Goal: Task Accomplishment & Management: Use online tool/utility

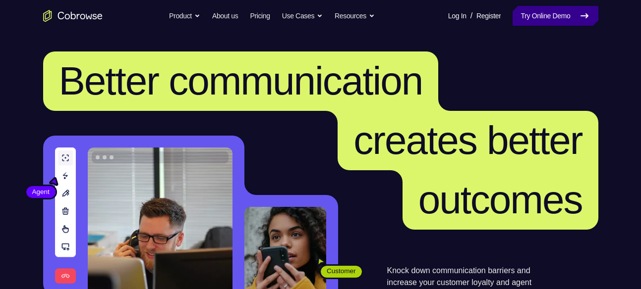
click at [552, 13] on link "Try Online Demo" at bounding box center [554, 16] width 85 height 20
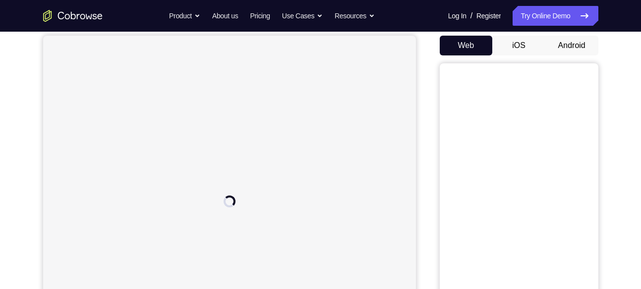
scroll to position [93, 0]
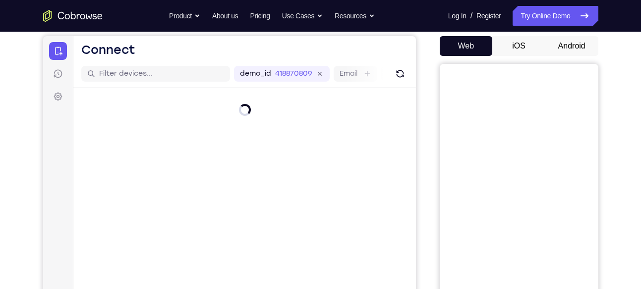
click at [581, 46] on button "Android" at bounding box center [571, 46] width 53 height 20
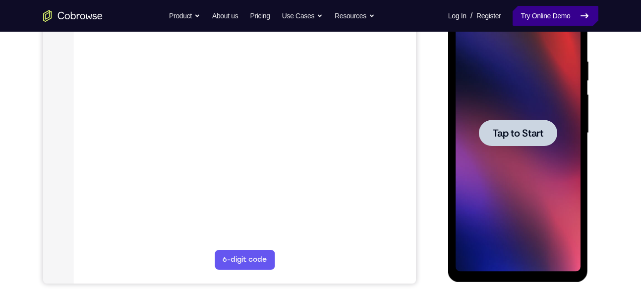
scroll to position [0, 0]
click at [551, 132] on div at bounding box center [518, 133] width 78 height 26
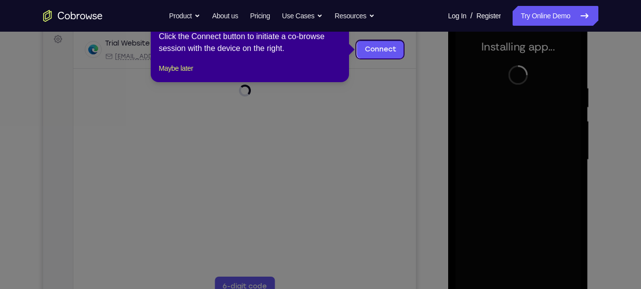
scroll to position [150, 0]
click at [162, 75] on button "Maybe later" at bounding box center [176, 69] width 34 height 12
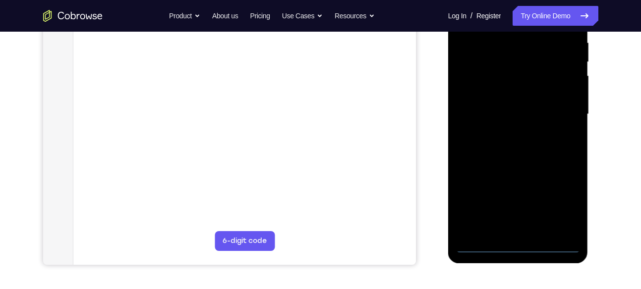
scroll to position [196, 0]
click at [517, 241] on div at bounding box center [517, 113] width 125 height 277
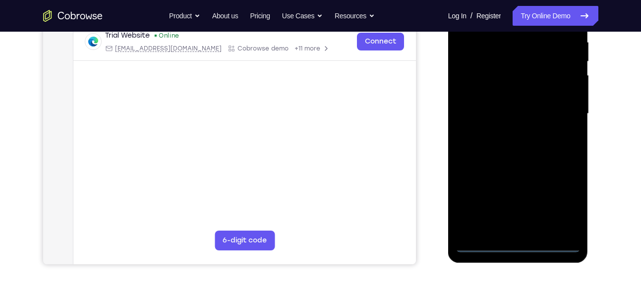
click at [517, 242] on div at bounding box center [517, 113] width 125 height 277
click at [556, 197] on div at bounding box center [517, 113] width 125 height 277
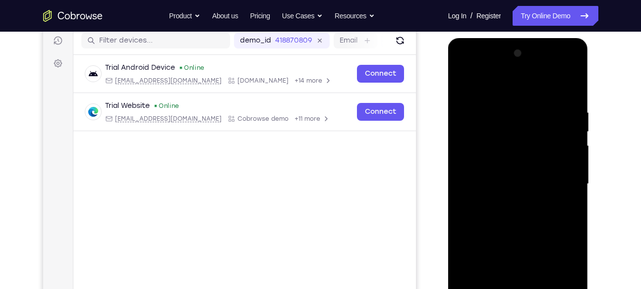
scroll to position [125, 0]
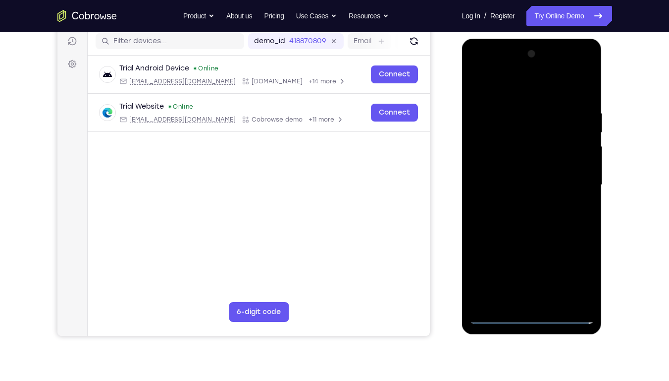
click at [533, 289] on div at bounding box center [532, 184] width 125 height 277
click at [531, 289] on div at bounding box center [532, 184] width 125 height 277
click at [576, 278] on div at bounding box center [532, 184] width 125 height 277
click at [495, 77] on div at bounding box center [532, 184] width 125 height 277
click at [523, 128] on div at bounding box center [532, 184] width 125 height 277
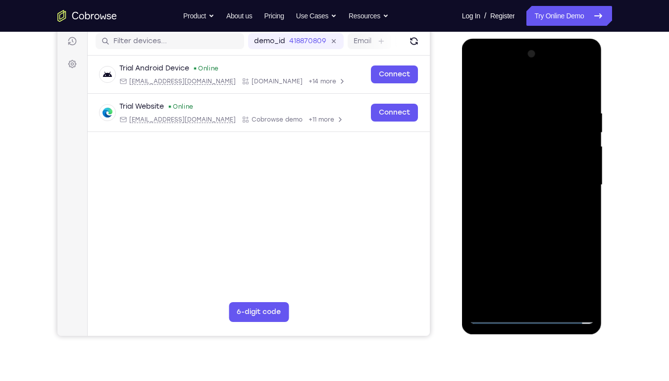
click at [510, 260] on div at bounding box center [532, 184] width 125 height 277
drag, startPoint x: 551, startPoint y: 226, endPoint x: 549, endPoint y: 101, distance: 124.9
click at [549, 101] on div at bounding box center [532, 184] width 125 height 277
drag, startPoint x: 556, startPoint y: 170, endPoint x: 553, endPoint y: 110, distance: 60.0
click at [553, 110] on div at bounding box center [532, 184] width 125 height 277
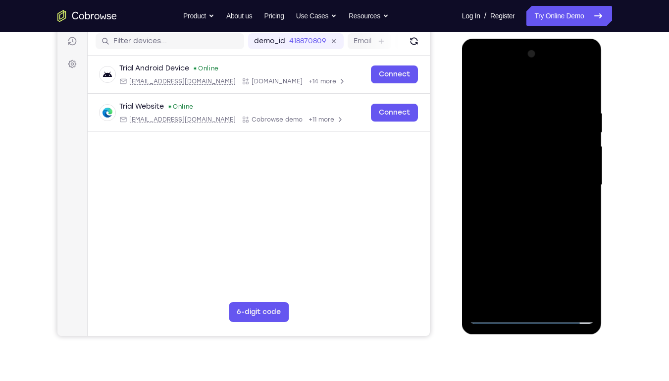
click at [552, 289] on div at bounding box center [532, 184] width 125 height 277
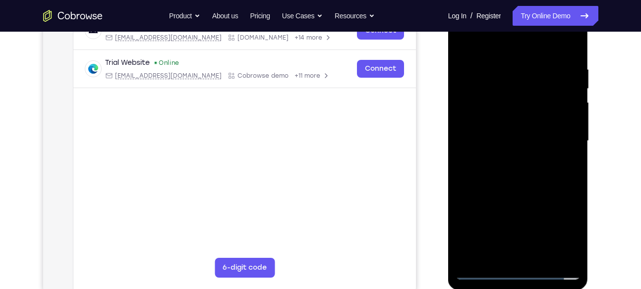
scroll to position [168, 0]
click at [566, 159] on div at bounding box center [517, 141] width 125 height 277
click at [569, 158] on div at bounding box center [517, 141] width 125 height 277
click at [545, 146] on div at bounding box center [517, 141] width 125 height 277
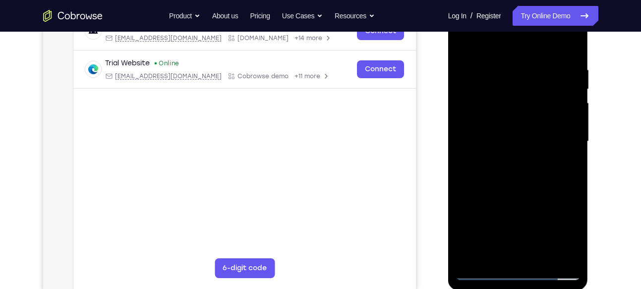
click at [568, 159] on div at bounding box center [517, 141] width 125 height 277
drag, startPoint x: 558, startPoint y: 144, endPoint x: 557, endPoint y: 136, distance: 7.6
click at [557, 136] on div at bounding box center [517, 141] width 125 height 277
drag, startPoint x: 549, startPoint y: 121, endPoint x: 549, endPoint y: 110, distance: 10.9
click at [549, 110] on div at bounding box center [517, 141] width 125 height 277
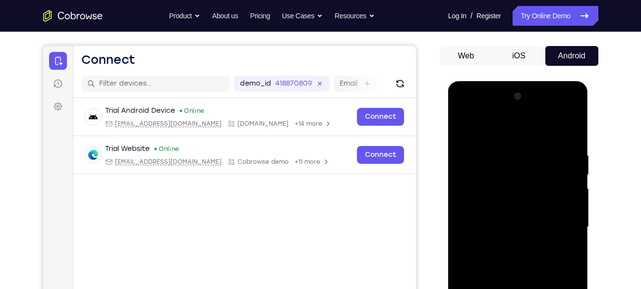
scroll to position [82, 0]
click at [531, 110] on div at bounding box center [517, 227] width 125 height 277
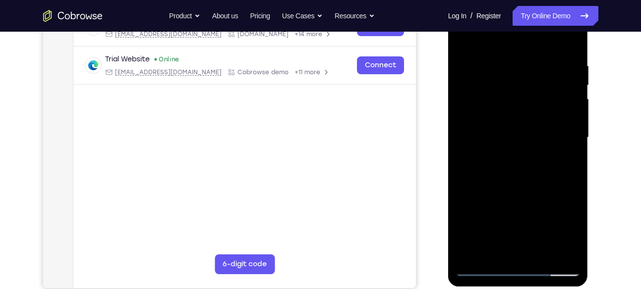
scroll to position [175, 0]
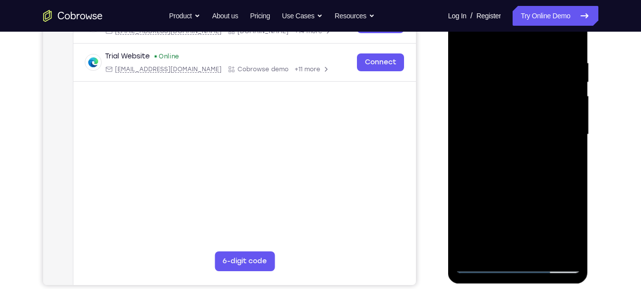
click at [525, 133] on div at bounding box center [517, 134] width 125 height 277
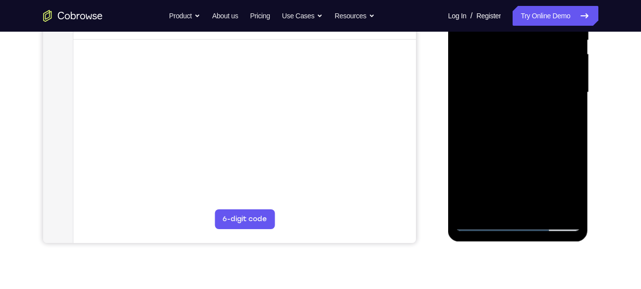
scroll to position [217, 0]
click at [519, 187] on div at bounding box center [517, 92] width 125 height 277
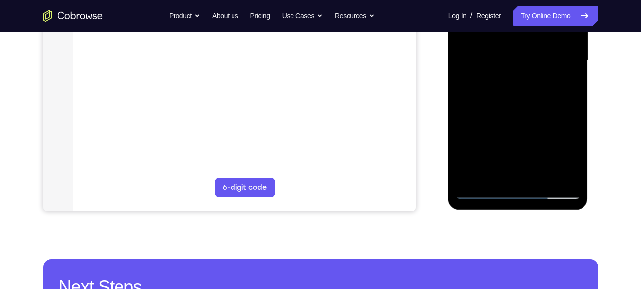
scroll to position [249, 0]
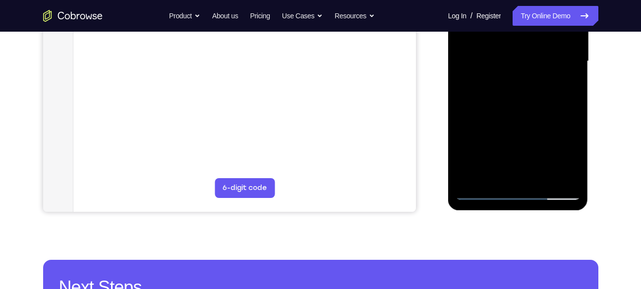
drag, startPoint x: 525, startPoint y: 113, endPoint x: 524, endPoint y: 100, distance: 12.9
click at [524, 100] on div at bounding box center [517, 61] width 125 height 277
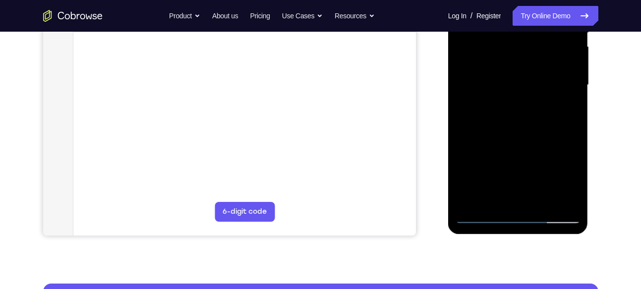
scroll to position [224, 0]
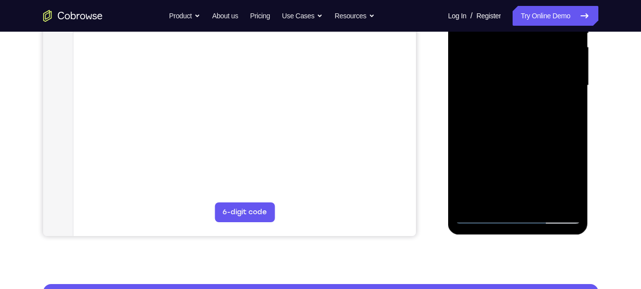
drag, startPoint x: 527, startPoint y: 146, endPoint x: 488, endPoint y: 144, distance: 39.2
click at [488, 144] on div at bounding box center [517, 85] width 125 height 277
drag, startPoint x: 525, startPoint y: 132, endPoint x: 479, endPoint y: 130, distance: 45.6
click at [479, 130] on div at bounding box center [517, 85] width 125 height 277
drag, startPoint x: 502, startPoint y: 129, endPoint x: 464, endPoint y: 129, distance: 38.6
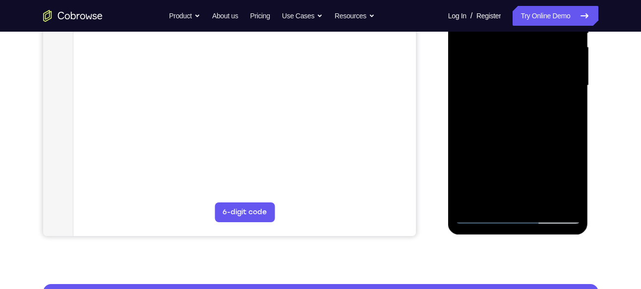
click at [464, 129] on div at bounding box center [517, 85] width 125 height 277
drag, startPoint x: 490, startPoint y: 128, endPoint x: 525, endPoint y: 128, distance: 34.7
click at [525, 128] on div at bounding box center [517, 85] width 125 height 277
drag, startPoint x: 536, startPoint y: 141, endPoint x: 502, endPoint y: 145, distance: 33.9
click at [502, 145] on div at bounding box center [517, 85] width 125 height 277
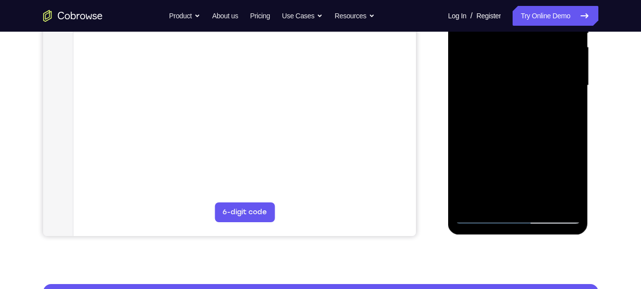
drag, startPoint x: 516, startPoint y: 137, endPoint x: 492, endPoint y: 138, distance: 23.8
click at [492, 138] on div at bounding box center [517, 85] width 125 height 277
click at [515, 137] on div at bounding box center [517, 85] width 125 height 277
click at [512, 182] on div at bounding box center [517, 85] width 125 height 277
drag, startPoint x: 524, startPoint y: 138, endPoint x: 497, endPoint y: 139, distance: 27.3
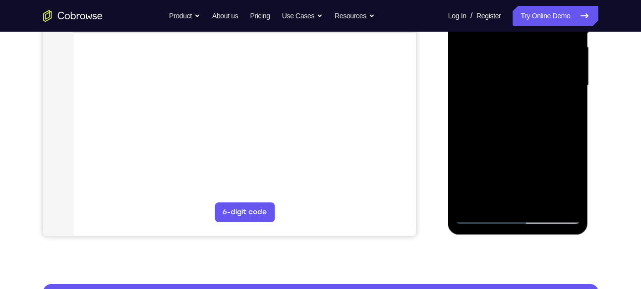
click at [497, 139] on div at bounding box center [517, 85] width 125 height 277
drag, startPoint x: 518, startPoint y: 136, endPoint x: 470, endPoint y: 139, distance: 48.6
click at [470, 139] on div at bounding box center [517, 85] width 125 height 277
drag, startPoint x: 506, startPoint y: 136, endPoint x: 468, endPoint y: 138, distance: 38.2
click at [468, 138] on div at bounding box center [517, 85] width 125 height 277
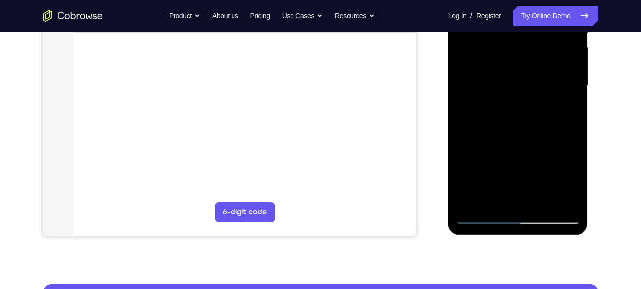
drag, startPoint x: 539, startPoint y: 141, endPoint x: 536, endPoint y: 62, distance: 78.4
click at [536, 62] on div at bounding box center [517, 85] width 125 height 277
drag, startPoint x: 523, startPoint y: 112, endPoint x: 524, endPoint y: 92, distance: 20.3
click at [524, 92] on div at bounding box center [517, 85] width 125 height 277
drag, startPoint x: 528, startPoint y: 126, endPoint x: 489, endPoint y: 132, distance: 39.6
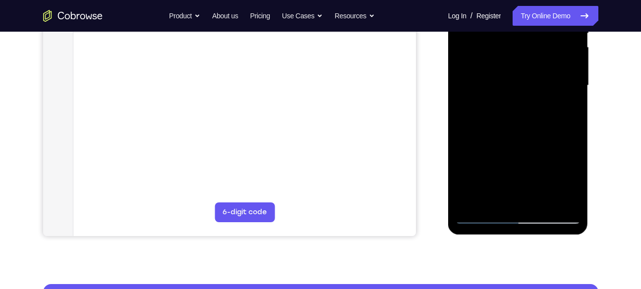
click at [489, 132] on div at bounding box center [517, 85] width 125 height 277
drag, startPoint x: 522, startPoint y: 138, endPoint x: 486, endPoint y: 141, distance: 36.3
click at [486, 141] on div at bounding box center [517, 85] width 125 height 277
drag, startPoint x: 517, startPoint y: 139, endPoint x: 479, endPoint y: 142, distance: 38.3
click at [479, 142] on div at bounding box center [517, 85] width 125 height 277
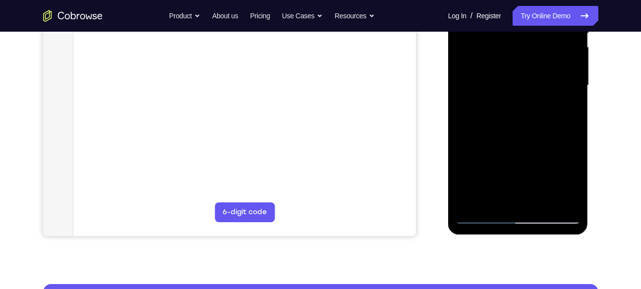
drag, startPoint x: 526, startPoint y: 136, endPoint x: 491, endPoint y: 142, distance: 36.1
click at [491, 142] on div at bounding box center [517, 85] width 125 height 277
drag, startPoint x: 526, startPoint y: 137, endPoint x: 486, endPoint y: 139, distance: 40.7
click at [486, 139] on div at bounding box center [517, 85] width 125 height 277
drag, startPoint x: 512, startPoint y: 138, endPoint x: 472, endPoint y: 144, distance: 41.1
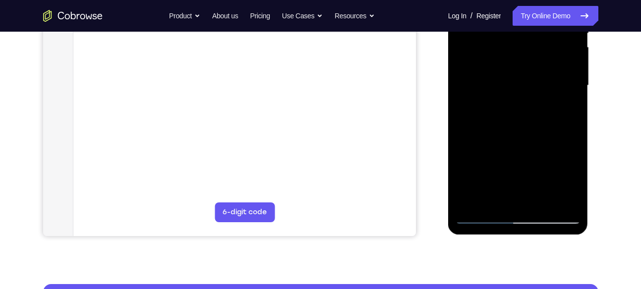
click at [472, 144] on div at bounding box center [517, 85] width 125 height 277
drag, startPoint x: 527, startPoint y: 125, endPoint x: 485, endPoint y: 137, distance: 44.2
click at [485, 137] on div at bounding box center [517, 85] width 125 height 277
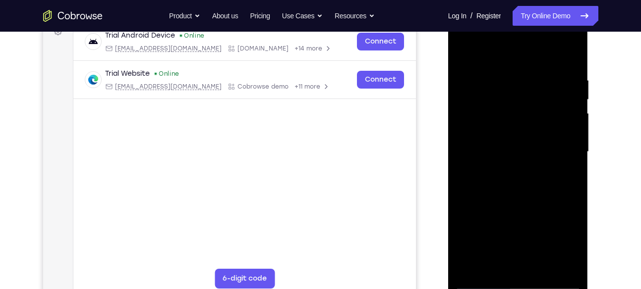
scroll to position [131, 0]
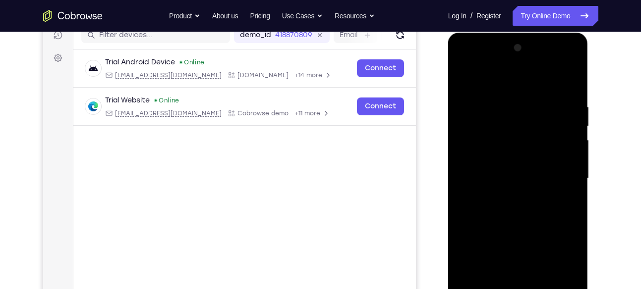
click at [485, 61] on div at bounding box center [517, 178] width 125 height 277
click at [504, 237] on div at bounding box center [517, 178] width 125 height 277
click at [532, 271] on div at bounding box center [517, 178] width 125 height 277
drag, startPoint x: 547, startPoint y: 208, endPoint x: 536, endPoint y: 122, distance: 86.5
click at [536, 122] on div at bounding box center [517, 178] width 125 height 277
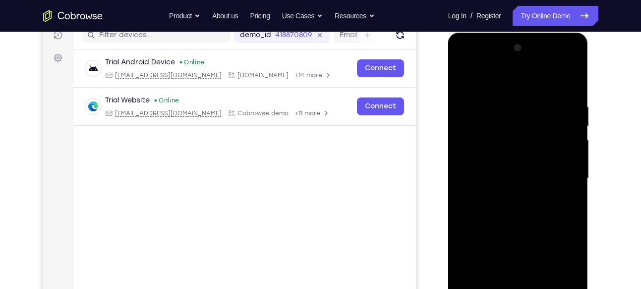
drag, startPoint x: 536, startPoint y: 150, endPoint x: 532, endPoint y: 237, distance: 86.8
click at [532, 237] on div at bounding box center [517, 178] width 125 height 277
drag, startPoint x: 512, startPoint y: 125, endPoint x: 495, endPoint y: 161, distance: 39.0
click at [495, 161] on div at bounding box center [517, 178] width 125 height 277
click at [466, 77] on div at bounding box center [517, 178] width 125 height 277
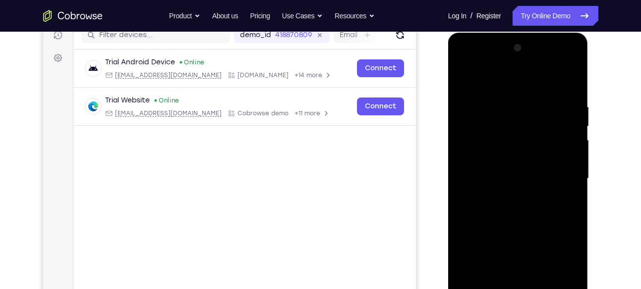
click at [482, 127] on div at bounding box center [517, 178] width 125 height 277
drag, startPoint x: 544, startPoint y: 154, endPoint x: 543, endPoint y: 134, distance: 19.8
click at [543, 134] on div at bounding box center [517, 178] width 125 height 277
drag, startPoint x: 526, startPoint y: 213, endPoint x: 524, endPoint y: 228, distance: 16.0
click at [524, 228] on div at bounding box center [517, 178] width 125 height 277
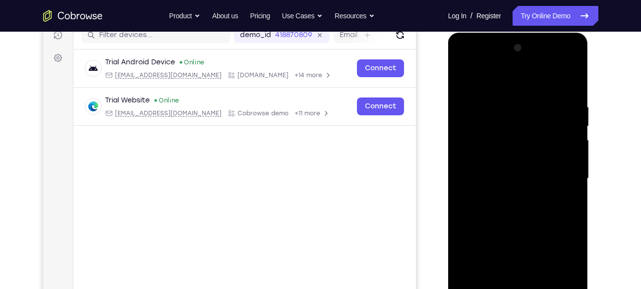
drag, startPoint x: 534, startPoint y: 170, endPoint x: 548, endPoint y: 90, distance: 81.5
click at [548, 90] on div at bounding box center [517, 178] width 125 height 277
drag, startPoint x: 523, startPoint y: 177, endPoint x: 526, endPoint y: 111, distance: 66.0
click at [526, 111] on div at bounding box center [517, 178] width 125 height 277
drag, startPoint x: 512, startPoint y: 177, endPoint x: 526, endPoint y: 89, distance: 88.8
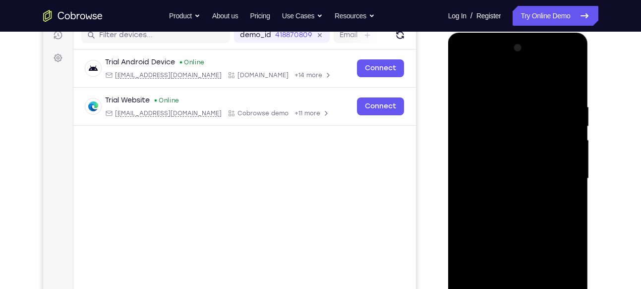
click at [526, 89] on div at bounding box center [517, 178] width 125 height 277
drag, startPoint x: 517, startPoint y: 164, endPoint x: 528, endPoint y: 96, distance: 69.2
click at [528, 96] on div at bounding box center [517, 178] width 125 height 277
drag, startPoint x: 524, startPoint y: 168, endPoint x: 534, endPoint y: 129, distance: 40.5
click at [534, 129] on div at bounding box center [517, 178] width 125 height 277
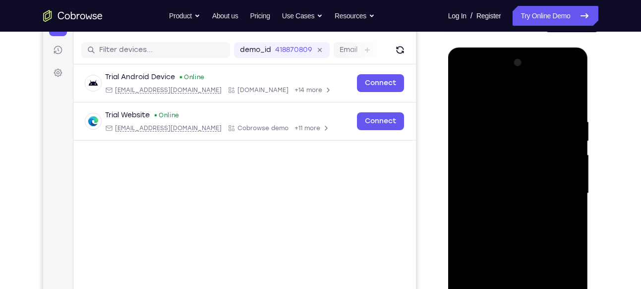
scroll to position [110, 0]
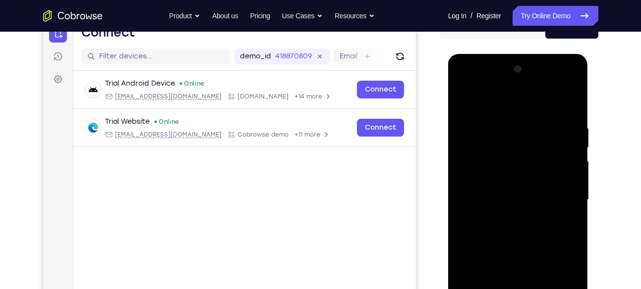
click at [468, 99] on div at bounding box center [517, 199] width 125 height 277
click at [484, 167] on div at bounding box center [517, 199] width 125 height 277
drag, startPoint x: 536, startPoint y: 172, endPoint x: 535, endPoint y: 126, distance: 46.1
click at [535, 126] on div at bounding box center [517, 199] width 125 height 277
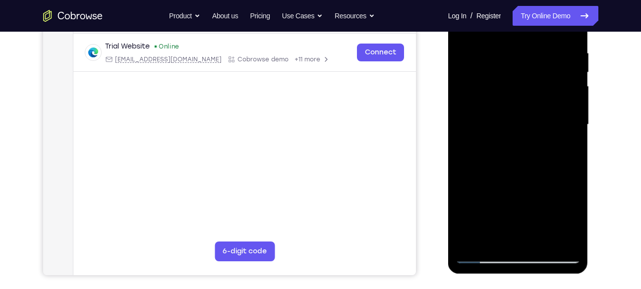
scroll to position [179, 0]
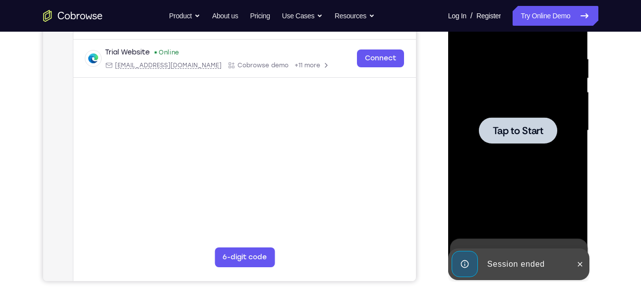
click at [508, 108] on div at bounding box center [517, 130] width 125 height 277
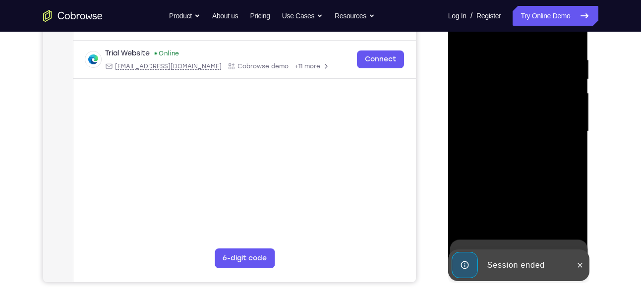
scroll to position [179, 0]
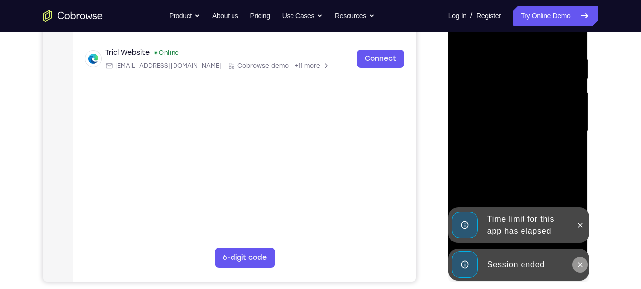
click at [583, 264] on icon at bounding box center [580, 265] width 8 height 8
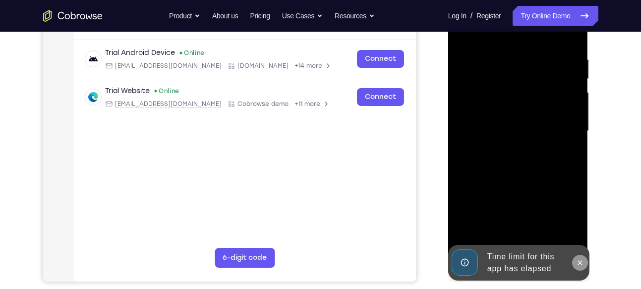
click at [577, 266] on icon at bounding box center [580, 263] width 8 height 8
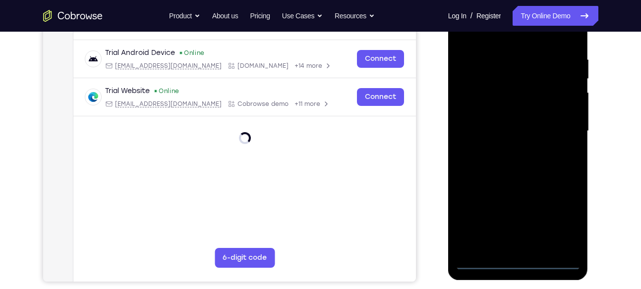
click at [514, 264] on div at bounding box center [517, 131] width 125 height 277
click at [569, 208] on div at bounding box center [517, 131] width 125 height 277
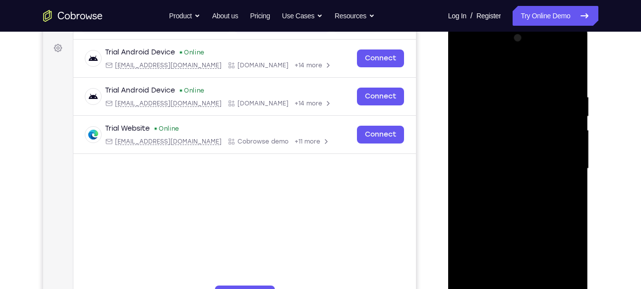
scroll to position [142, 0]
click at [559, 255] on div at bounding box center [517, 168] width 125 height 277
click at [483, 68] on div at bounding box center [517, 168] width 125 height 277
click at [497, 109] on div at bounding box center [517, 168] width 125 height 277
click at [510, 231] on div at bounding box center [517, 168] width 125 height 277
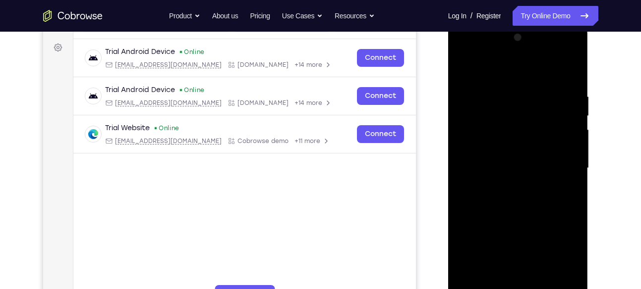
click at [465, 71] on div at bounding box center [517, 168] width 125 height 277
click at [566, 87] on div at bounding box center [517, 168] width 125 height 277
drag, startPoint x: 528, startPoint y: 72, endPoint x: 532, endPoint y: 220, distance: 148.2
click at [532, 220] on div at bounding box center [517, 168] width 125 height 277
click at [467, 67] on div at bounding box center [517, 168] width 125 height 277
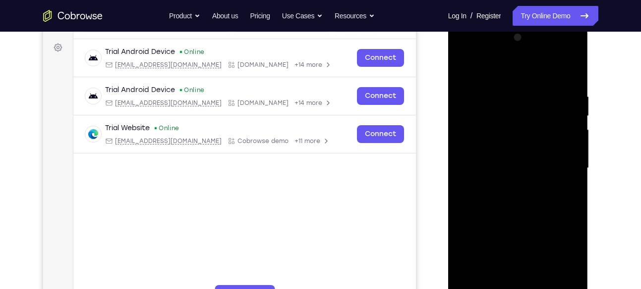
click at [487, 134] on div at bounding box center [517, 168] width 125 height 277
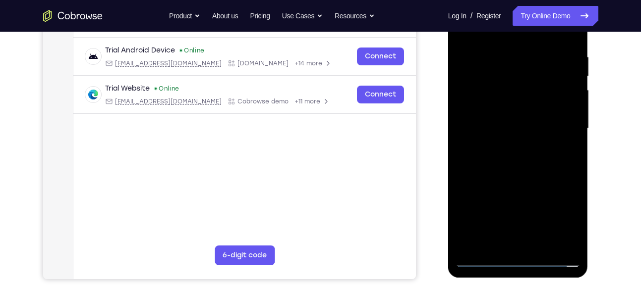
click at [533, 218] on div at bounding box center [517, 128] width 125 height 277
drag, startPoint x: 527, startPoint y: 205, endPoint x: 509, endPoint y: 102, distance: 104.1
click at [509, 102] on div at bounding box center [517, 128] width 125 height 277
drag, startPoint x: 516, startPoint y: 186, endPoint x: 518, endPoint y: 134, distance: 52.0
click at [518, 134] on div at bounding box center [517, 128] width 125 height 277
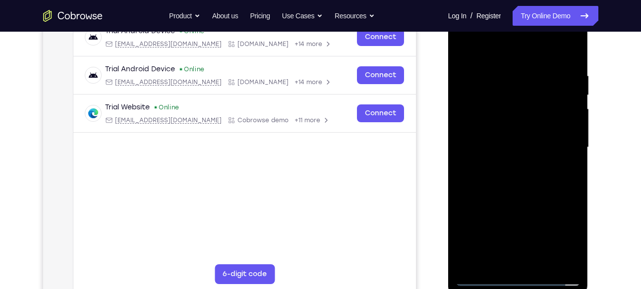
scroll to position [162, 0]
drag, startPoint x: 536, startPoint y: 180, endPoint x: 536, endPoint y: 74, distance: 106.0
click at [536, 74] on div at bounding box center [517, 147] width 125 height 277
click at [592, 106] on div at bounding box center [518, 147] width 159 height 305
click at [572, 137] on div at bounding box center [517, 147] width 125 height 277
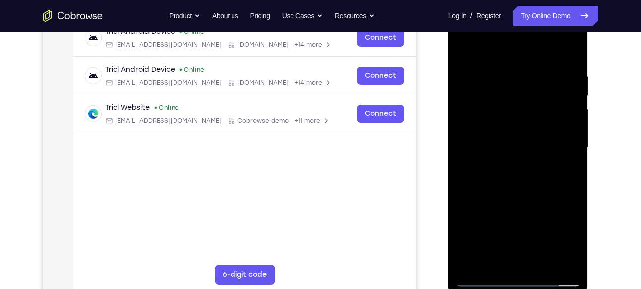
drag, startPoint x: 531, startPoint y: 168, endPoint x: 520, endPoint y: 84, distance: 85.0
click at [520, 84] on div at bounding box center [517, 147] width 125 height 277
drag, startPoint x: 540, startPoint y: 186, endPoint x: 535, endPoint y: 77, distance: 108.6
click at [535, 77] on div at bounding box center [517, 147] width 125 height 277
drag, startPoint x: 524, startPoint y: 167, endPoint x: 523, endPoint y: 97, distance: 70.9
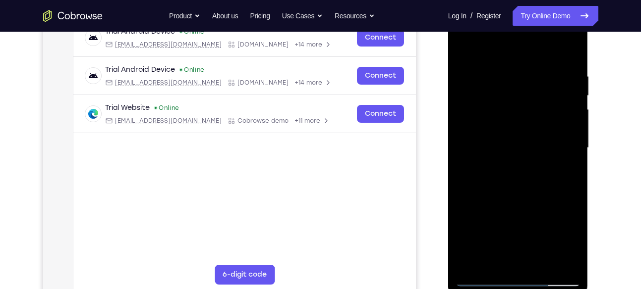
click at [523, 97] on div at bounding box center [517, 147] width 125 height 277
click at [526, 169] on div at bounding box center [517, 147] width 125 height 277
click at [573, 155] on div at bounding box center [517, 147] width 125 height 277
drag, startPoint x: 537, startPoint y: 181, endPoint x: 529, endPoint y: 95, distance: 87.1
click at [529, 95] on div at bounding box center [517, 147] width 125 height 277
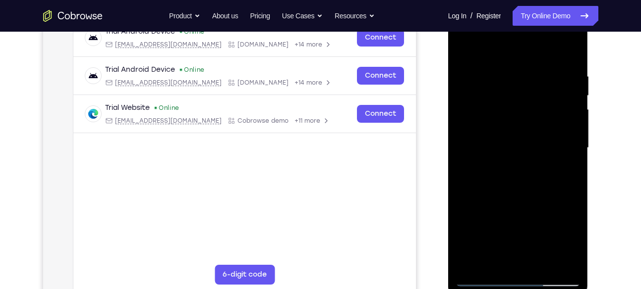
drag, startPoint x: 515, startPoint y: 107, endPoint x: 520, endPoint y: 133, distance: 26.6
click at [520, 133] on div at bounding box center [517, 147] width 125 height 277
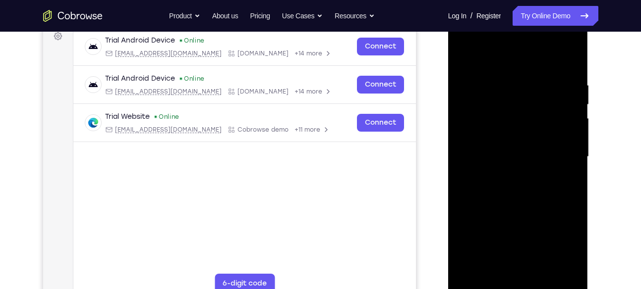
click at [509, 42] on div at bounding box center [517, 156] width 125 height 277
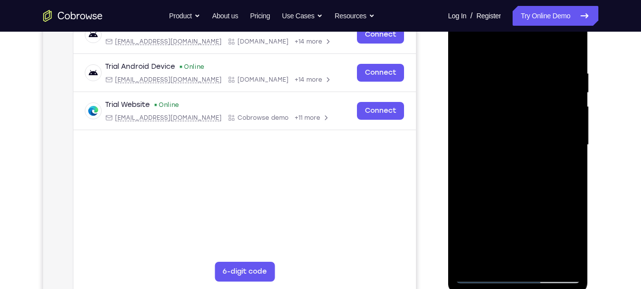
scroll to position [164, 0]
click at [495, 212] on div at bounding box center [517, 145] width 125 height 277
drag, startPoint x: 533, startPoint y: 152, endPoint x: 530, endPoint y: 72, distance: 79.4
click at [530, 72] on div at bounding box center [517, 145] width 125 height 277
drag, startPoint x: 528, startPoint y: 153, endPoint x: 528, endPoint y: 93, distance: 60.0
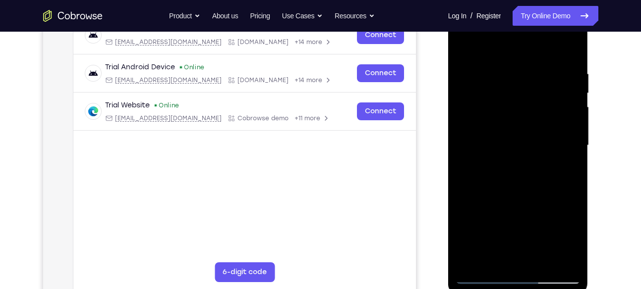
click at [528, 93] on div at bounding box center [517, 145] width 125 height 277
drag, startPoint x: 526, startPoint y: 125, endPoint x: 522, endPoint y: 113, distance: 12.4
click at [522, 113] on div at bounding box center [517, 145] width 125 height 277
drag, startPoint x: 526, startPoint y: 91, endPoint x: 522, endPoint y: 200, distance: 108.6
click at [522, 200] on div at bounding box center [517, 145] width 125 height 277
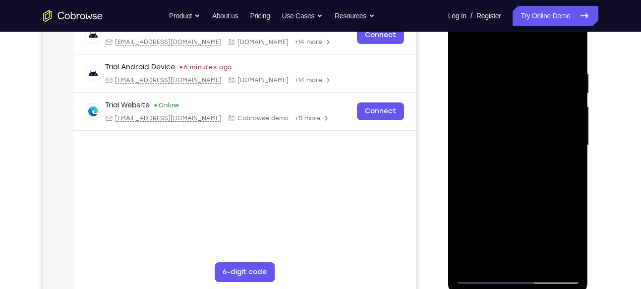
drag, startPoint x: 517, startPoint y: 86, endPoint x: 518, endPoint y: 109, distance: 23.3
click at [518, 109] on div at bounding box center [517, 145] width 125 height 277
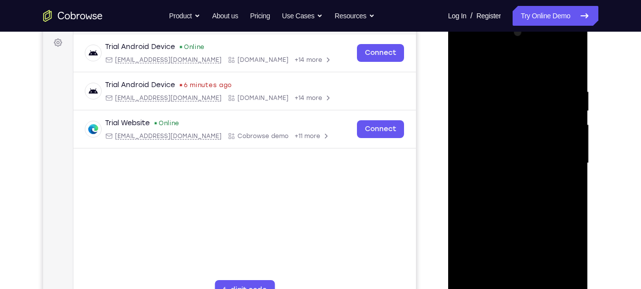
scroll to position [142, 0]
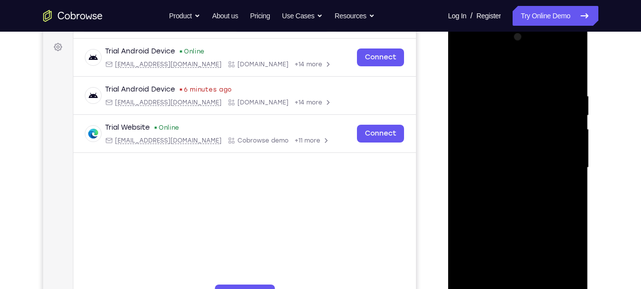
click at [504, 53] on div at bounding box center [517, 167] width 125 height 277
click at [472, 146] on div at bounding box center [517, 167] width 125 height 277
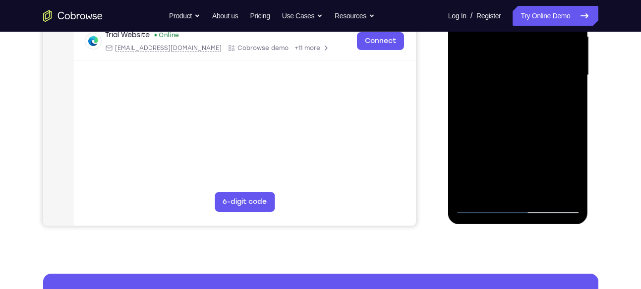
scroll to position [235, 0]
click at [491, 151] on div at bounding box center [517, 74] width 125 height 277
click at [527, 187] on div at bounding box center [517, 74] width 125 height 277
drag, startPoint x: 533, startPoint y: 145, endPoint x: 510, endPoint y: 45, distance: 102.6
click at [510, 45] on div at bounding box center [517, 74] width 125 height 277
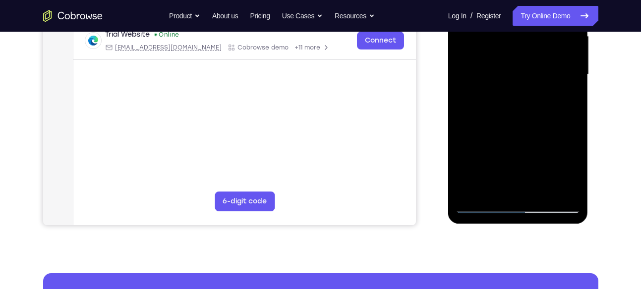
drag, startPoint x: 550, startPoint y: 105, endPoint x: 549, endPoint y: 80, distance: 24.8
click at [549, 80] on div at bounding box center [517, 74] width 125 height 277
click at [559, 83] on div at bounding box center [517, 74] width 125 height 277
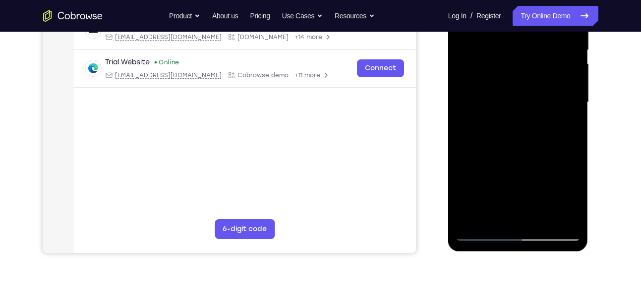
scroll to position [206, 0]
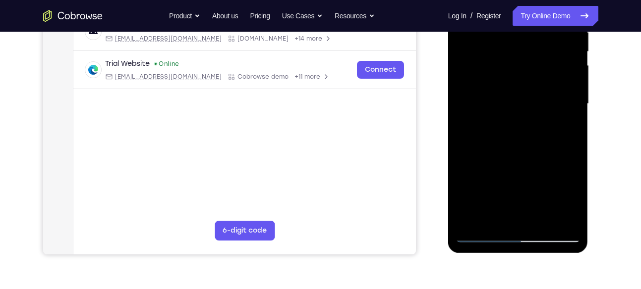
drag, startPoint x: 534, startPoint y: 113, endPoint x: 530, endPoint y: 151, distance: 37.8
click at [530, 151] on div at bounding box center [517, 103] width 125 height 277
drag, startPoint x: 546, startPoint y: 114, endPoint x: 545, endPoint y: 55, distance: 58.5
click at [545, 55] on div at bounding box center [517, 103] width 125 height 277
drag, startPoint x: 527, startPoint y: 152, endPoint x: 526, endPoint y: 125, distance: 26.8
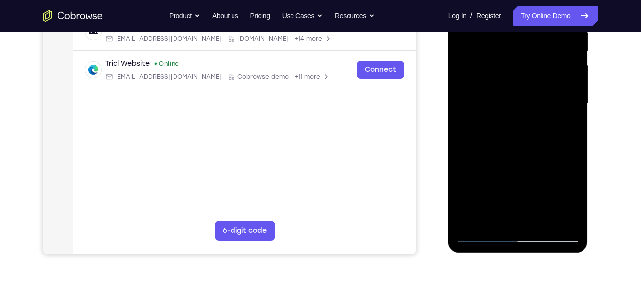
click at [526, 125] on div at bounding box center [517, 103] width 125 height 277
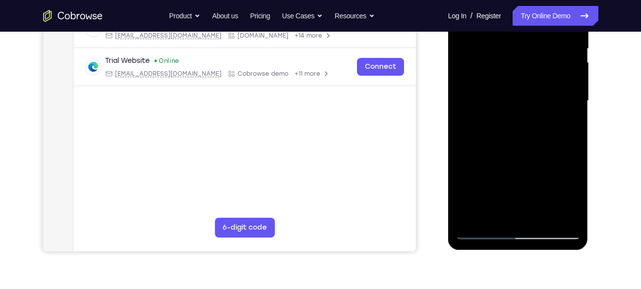
scroll to position [210, 0]
drag, startPoint x: 536, startPoint y: 134, endPoint x: 536, endPoint y: 42, distance: 91.7
click at [536, 42] on div at bounding box center [517, 100] width 125 height 277
drag, startPoint x: 540, startPoint y: 140, endPoint x: 540, endPoint y: 109, distance: 30.2
click at [540, 109] on div at bounding box center [517, 100] width 125 height 277
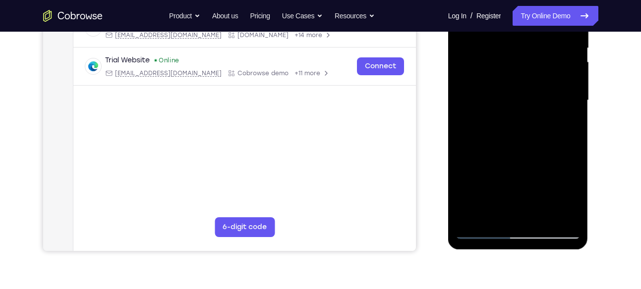
drag, startPoint x: 532, startPoint y: 188, endPoint x: 544, endPoint y: 249, distance: 62.1
click at [544, 249] on div at bounding box center [518, 101] width 140 height 295
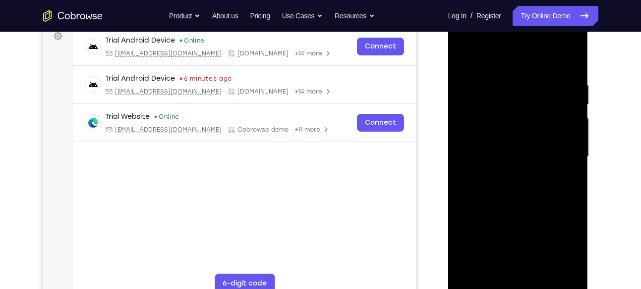
scroll to position [151, 0]
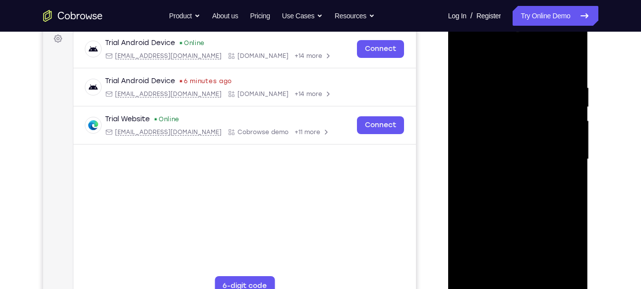
drag, startPoint x: 526, startPoint y: 155, endPoint x: 520, endPoint y: 160, distance: 7.7
click at [520, 160] on div at bounding box center [517, 159] width 125 height 277
click at [515, 47] on div at bounding box center [517, 159] width 125 height 277
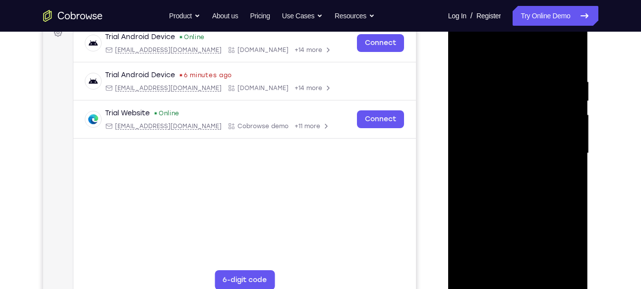
click at [506, 173] on div at bounding box center [517, 153] width 125 height 277
click at [499, 142] on div at bounding box center [517, 153] width 125 height 277
click at [495, 134] on div at bounding box center [517, 153] width 125 height 277
click at [508, 150] on div at bounding box center [517, 153] width 125 height 277
click at [517, 182] on div at bounding box center [517, 153] width 125 height 277
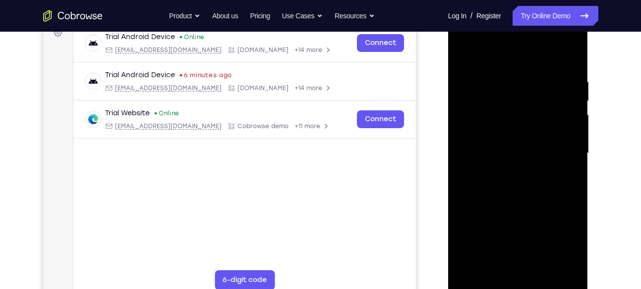
click at [569, 64] on div at bounding box center [517, 153] width 125 height 277
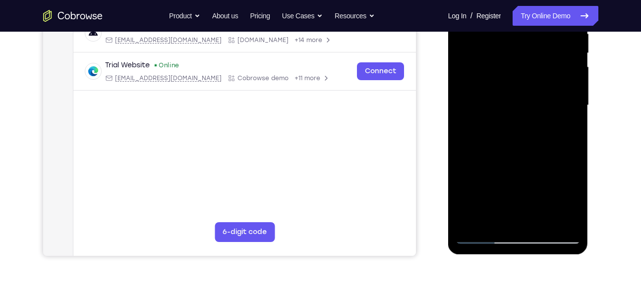
scroll to position [200, 0]
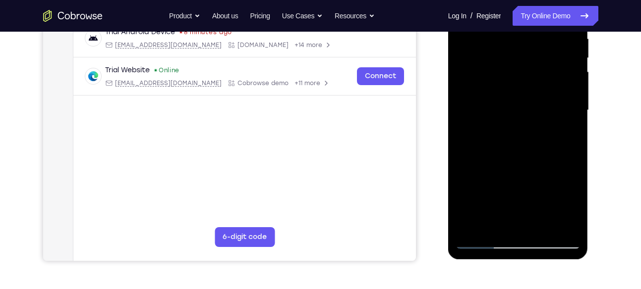
drag, startPoint x: 552, startPoint y: 101, endPoint x: 550, endPoint y: 112, distance: 11.5
click at [550, 112] on div at bounding box center [517, 110] width 125 height 277
click at [577, 125] on div at bounding box center [517, 110] width 125 height 277
click at [572, 125] on div at bounding box center [517, 110] width 125 height 277
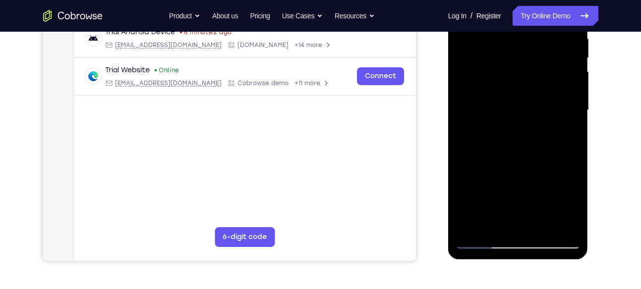
click at [572, 125] on div at bounding box center [517, 110] width 125 height 277
drag, startPoint x: 572, startPoint y: 125, endPoint x: 573, endPoint y: 180, distance: 55.0
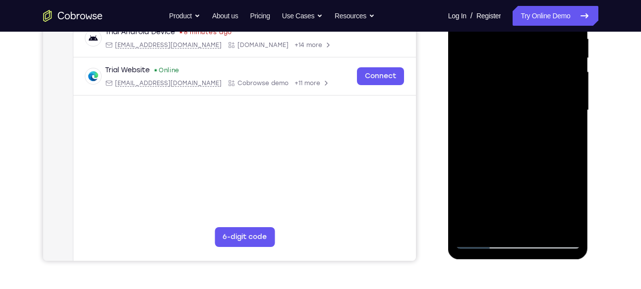
click at [573, 180] on div at bounding box center [517, 110] width 125 height 277
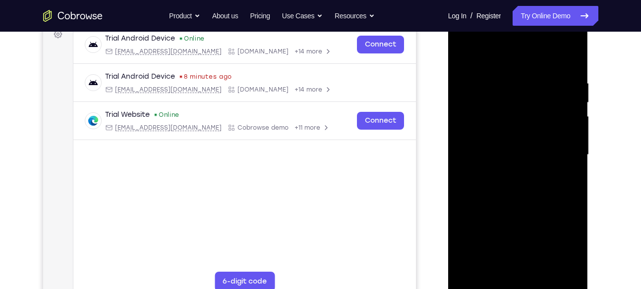
scroll to position [151, 0]
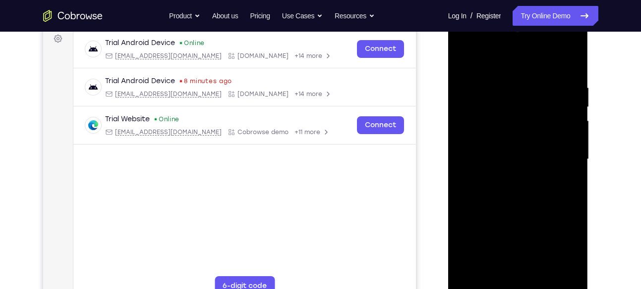
click at [506, 80] on div at bounding box center [517, 159] width 125 height 277
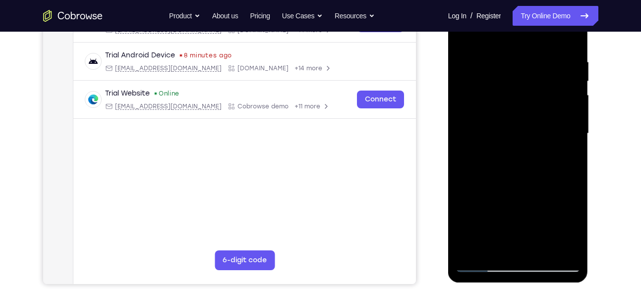
scroll to position [177, 0]
click at [572, 118] on div at bounding box center [517, 133] width 125 height 277
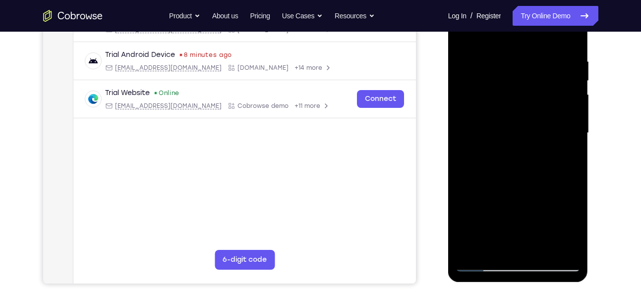
click at [572, 84] on div at bounding box center [517, 133] width 125 height 277
click at [570, 61] on div at bounding box center [517, 133] width 125 height 277
click at [569, 38] on div at bounding box center [517, 133] width 125 height 277
drag, startPoint x: 540, startPoint y: 170, endPoint x: 539, endPoint y: 34, distance: 136.3
click at [539, 34] on div at bounding box center [517, 133] width 125 height 277
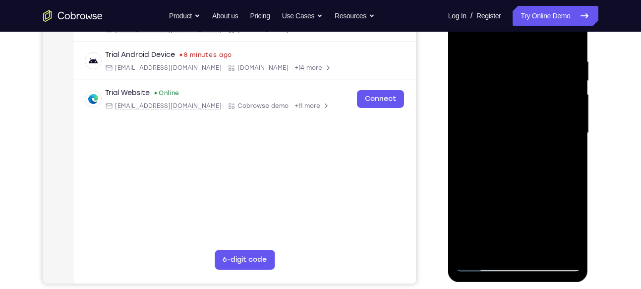
drag, startPoint x: 530, startPoint y: 167, endPoint x: 528, endPoint y: 63, distance: 103.6
click at [528, 63] on div at bounding box center [517, 133] width 125 height 277
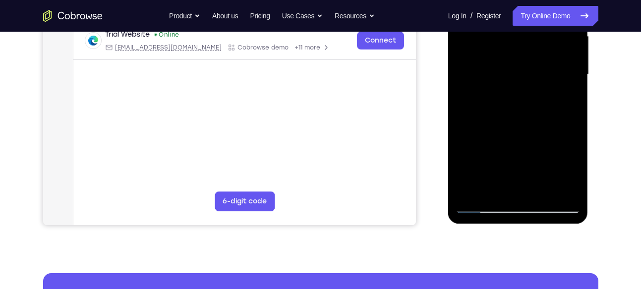
scroll to position [252, 0]
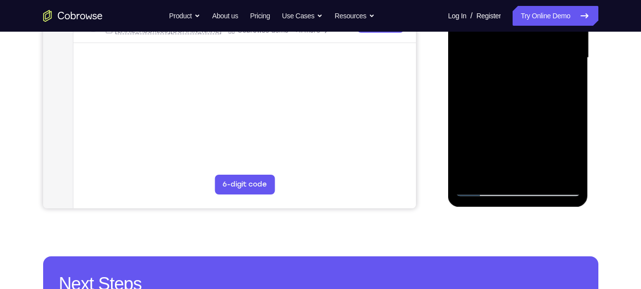
drag, startPoint x: 536, startPoint y: 78, endPoint x: 530, endPoint y: 49, distance: 29.7
click at [530, 49] on div at bounding box center [517, 57] width 125 height 277
drag, startPoint x: 528, startPoint y: 121, endPoint x: 527, endPoint y: 52, distance: 69.4
click at [527, 52] on div at bounding box center [517, 57] width 125 height 277
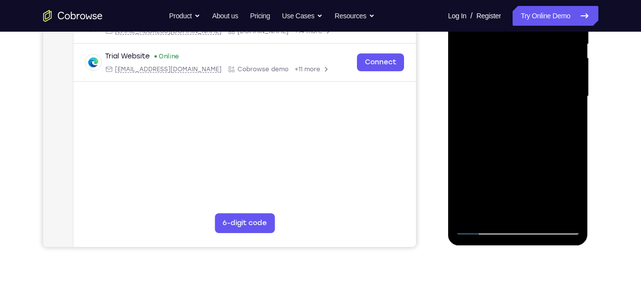
scroll to position [213, 0]
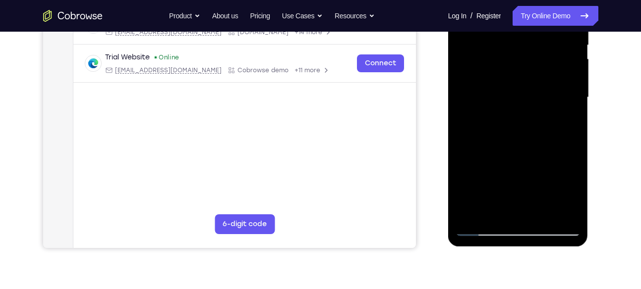
click at [511, 213] on div at bounding box center [517, 97] width 125 height 277
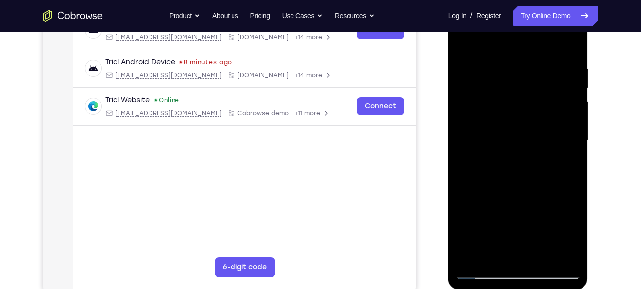
scroll to position [168, 0]
drag, startPoint x: 542, startPoint y: 200, endPoint x: 536, endPoint y: 74, distance: 126.0
click at [536, 74] on div at bounding box center [517, 141] width 125 height 277
drag, startPoint x: 533, startPoint y: 166, endPoint x: 528, endPoint y: 41, distance: 125.5
click at [528, 41] on div at bounding box center [517, 141] width 125 height 277
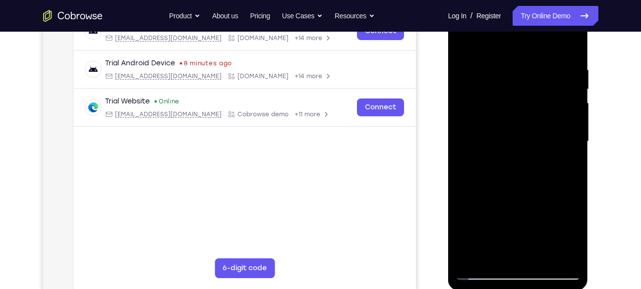
click at [572, 221] on div at bounding box center [517, 141] width 125 height 277
click at [521, 187] on div at bounding box center [517, 141] width 125 height 277
drag, startPoint x: 521, startPoint y: 187, endPoint x: 514, endPoint y: 75, distance: 112.7
click at [514, 75] on div at bounding box center [517, 141] width 125 height 277
drag, startPoint x: 534, startPoint y: 183, endPoint x: 524, endPoint y: 89, distance: 95.2
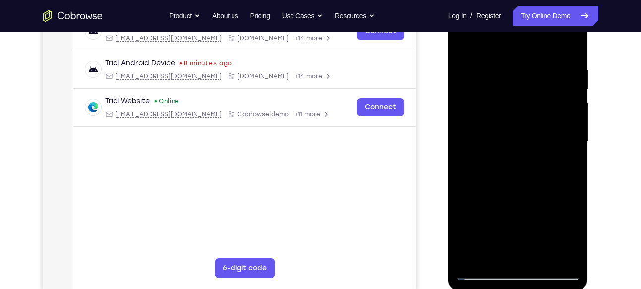
click at [524, 89] on div at bounding box center [517, 141] width 125 height 277
drag, startPoint x: 534, startPoint y: 187, endPoint x: 530, endPoint y: 56, distance: 130.9
click at [530, 56] on div at bounding box center [517, 141] width 125 height 277
drag, startPoint x: 533, startPoint y: 131, endPoint x: 517, endPoint y: 18, distance: 114.5
click at [517, 18] on div at bounding box center [517, 141] width 125 height 277
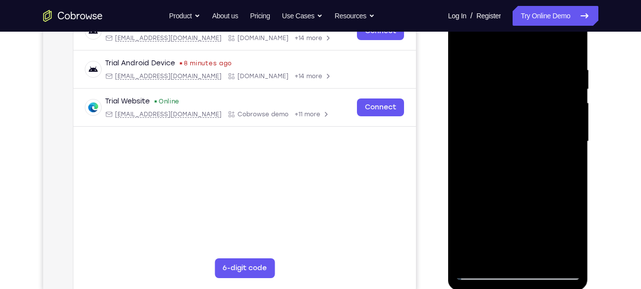
drag, startPoint x: 522, startPoint y: 188, endPoint x: 513, endPoint y: 61, distance: 126.7
click at [513, 61] on div at bounding box center [517, 141] width 125 height 277
drag, startPoint x: 525, startPoint y: 174, endPoint x: 514, endPoint y: 59, distance: 116.0
click at [514, 59] on div at bounding box center [517, 141] width 125 height 277
drag, startPoint x: 528, startPoint y: 178, endPoint x: 528, endPoint y: 66, distance: 111.5
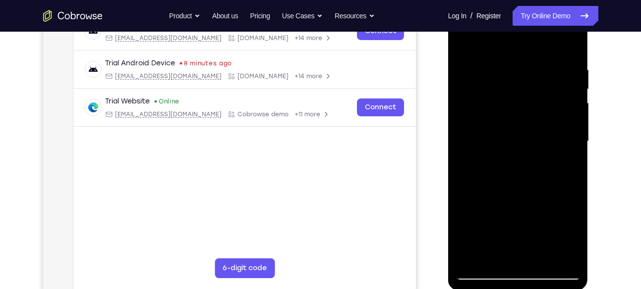
click at [528, 66] on div at bounding box center [517, 141] width 125 height 277
drag, startPoint x: 530, startPoint y: 182, endPoint x: 526, endPoint y: 47, distance: 135.3
click at [526, 47] on div at bounding box center [517, 141] width 125 height 277
